Goal: Task Accomplishment & Management: Manage account settings

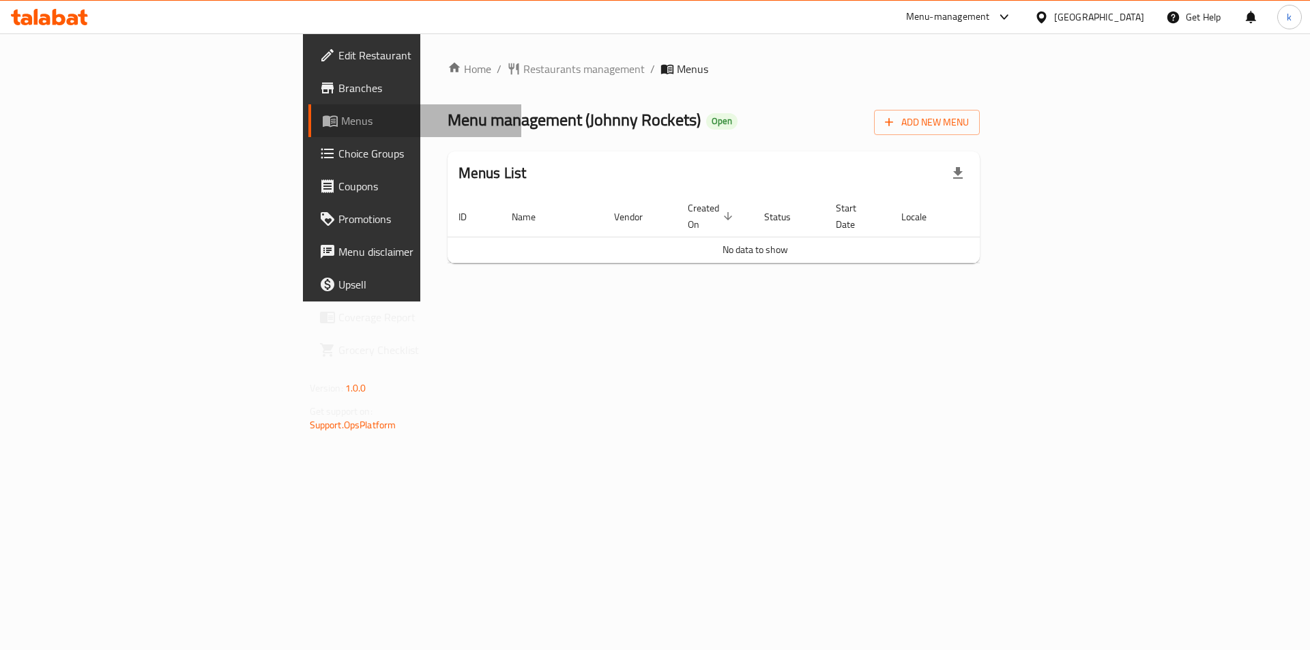
click at [341, 121] on span "Menus" at bounding box center [426, 121] width 170 height 16
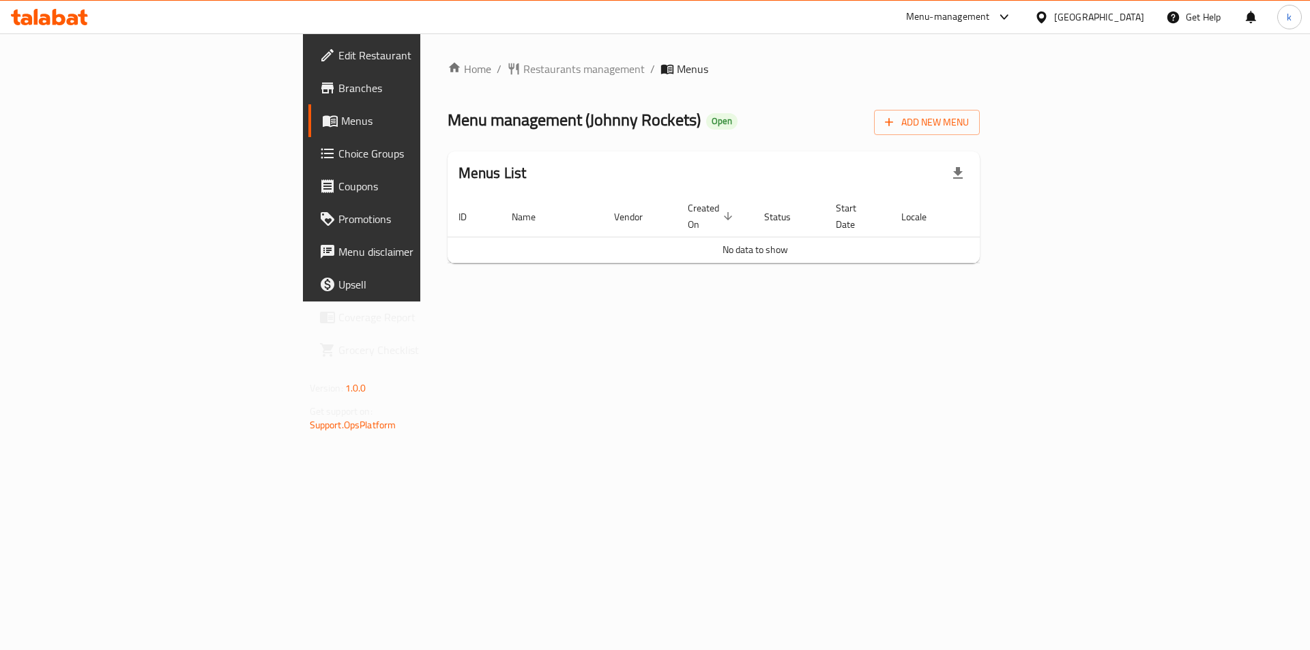
click at [338, 61] on span "Edit Restaurant" at bounding box center [424, 55] width 173 height 16
